Goal: Information Seeking & Learning: Find specific fact

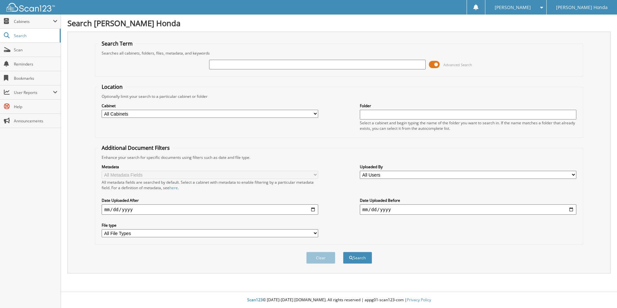
click at [434, 65] on span at bounding box center [434, 65] width 11 height 10
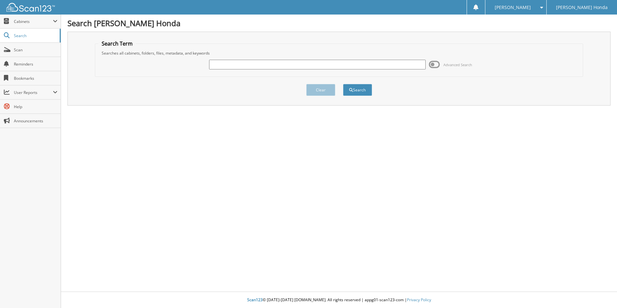
click at [294, 66] on input "text" at bounding box center [317, 65] width 217 height 10
type input "620633M"
click at [343, 84] on button "Search" at bounding box center [357, 90] width 29 height 12
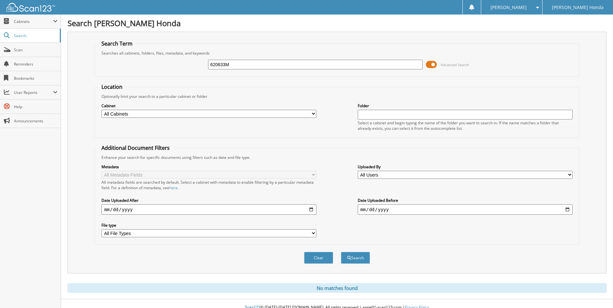
click at [428, 62] on span at bounding box center [431, 65] width 11 height 10
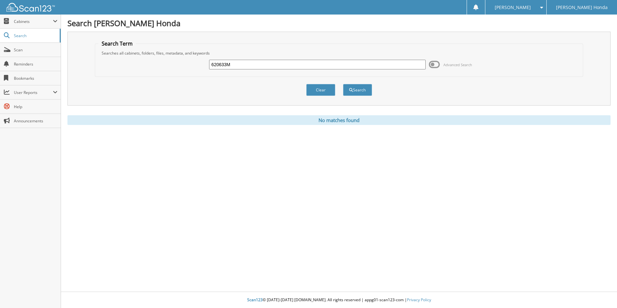
click at [257, 68] on input "620633M" at bounding box center [317, 65] width 217 height 10
click at [343, 84] on button "Search" at bounding box center [357, 90] width 29 height 12
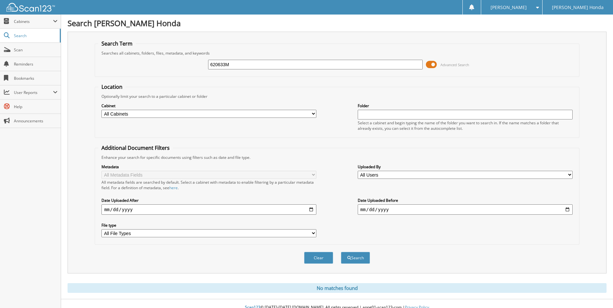
click at [427, 62] on span at bounding box center [431, 65] width 11 height 10
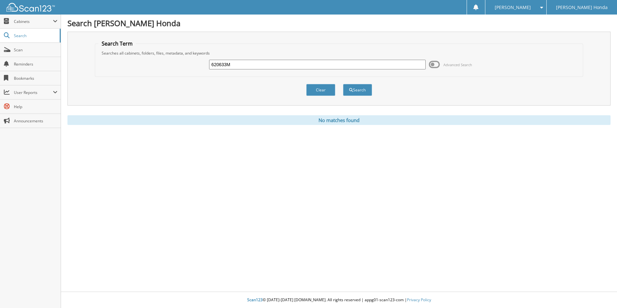
click at [234, 66] on input "620633M" at bounding box center [317, 65] width 217 height 10
click at [253, 65] on input "620633M" at bounding box center [317, 65] width 217 height 10
type input "620663M"
click at [343, 84] on button "Search" at bounding box center [357, 90] width 29 height 12
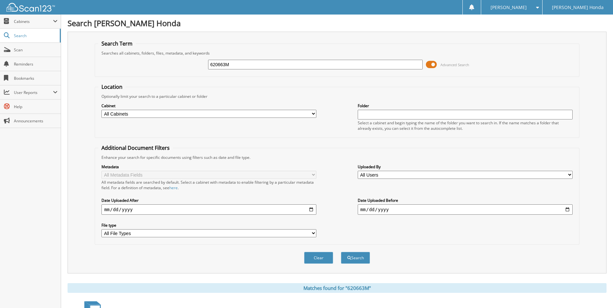
click at [429, 64] on span at bounding box center [431, 65] width 11 height 10
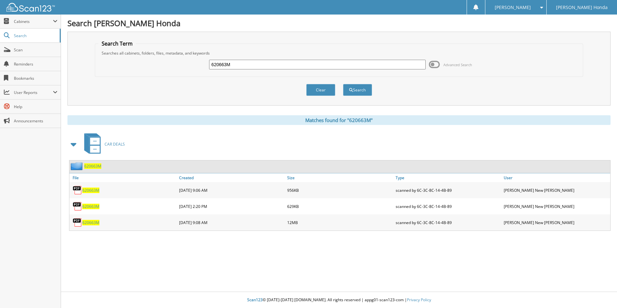
click at [88, 221] on span "620663M" at bounding box center [90, 222] width 17 height 5
